Goal: Check status: Check status

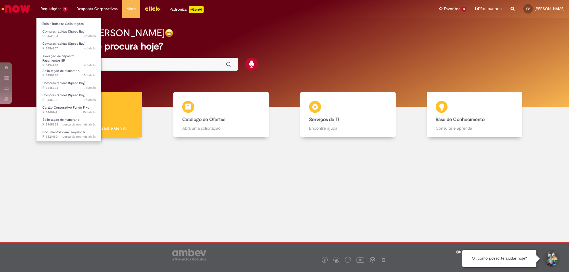
click at [53, 10] on li "Requisições 9 Exibir Todas as Solicitações Compras rápidas (Speed Buy) 3d atrás…" at bounding box center [54, 9] width 36 height 18
click at [64, 34] on link "Compras rápidas (Speed Buy) 3d atrás 3 dias atrás R13462884" at bounding box center [68, 33] width 65 height 11
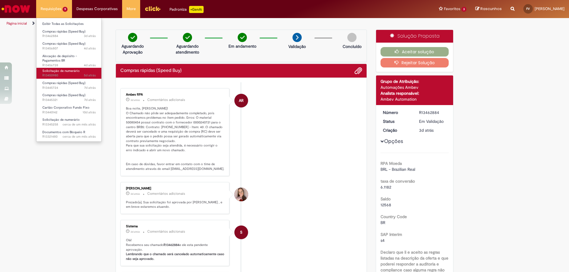
click at [61, 72] on span "Solicitação de numerário" at bounding box center [60, 71] width 37 height 4
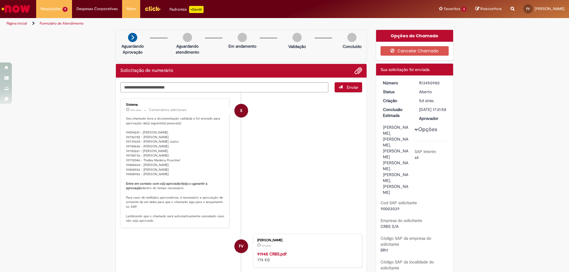
drag, startPoint x: 417, startPoint y: 81, endPoint x: 437, endPoint y: 83, distance: 19.9
click at [437, 83] on div "R13450980" at bounding box center [433, 83] width 28 height 6
copy div "R13450980"
